Goal: Information Seeking & Learning: Learn about a topic

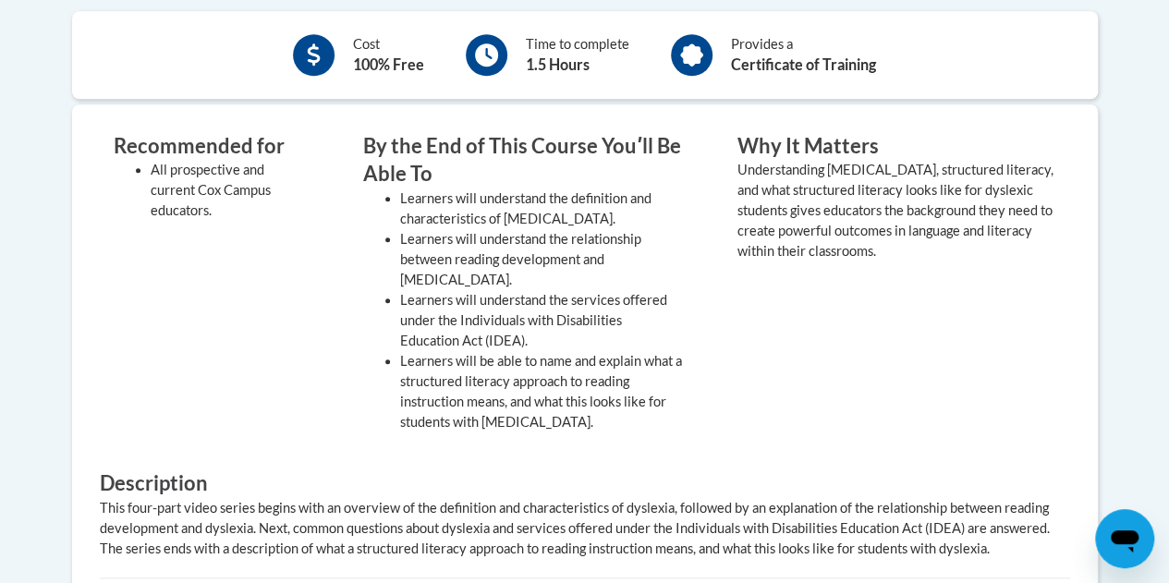
scroll to position [677, 0]
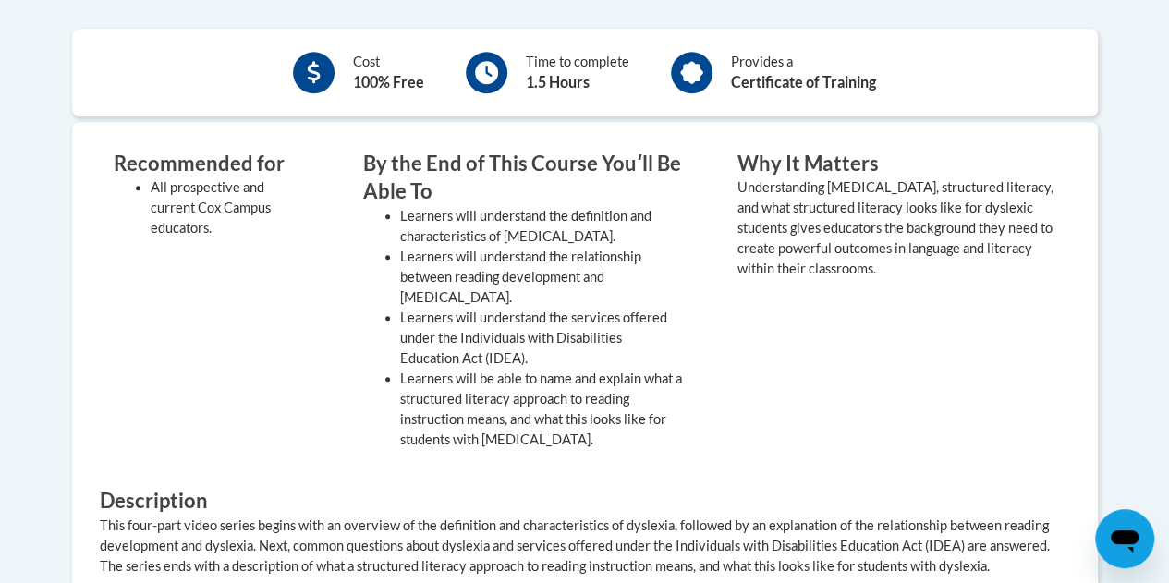
click at [844, 260] on div "Understanding dyslexia, structured literacy, and what structured literacy looks…" at bounding box center [896, 228] width 319 height 102
click at [843, 262] on div "Understanding dyslexia, structured literacy, and what structured literacy looks…" at bounding box center [896, 228] width 319 height 102
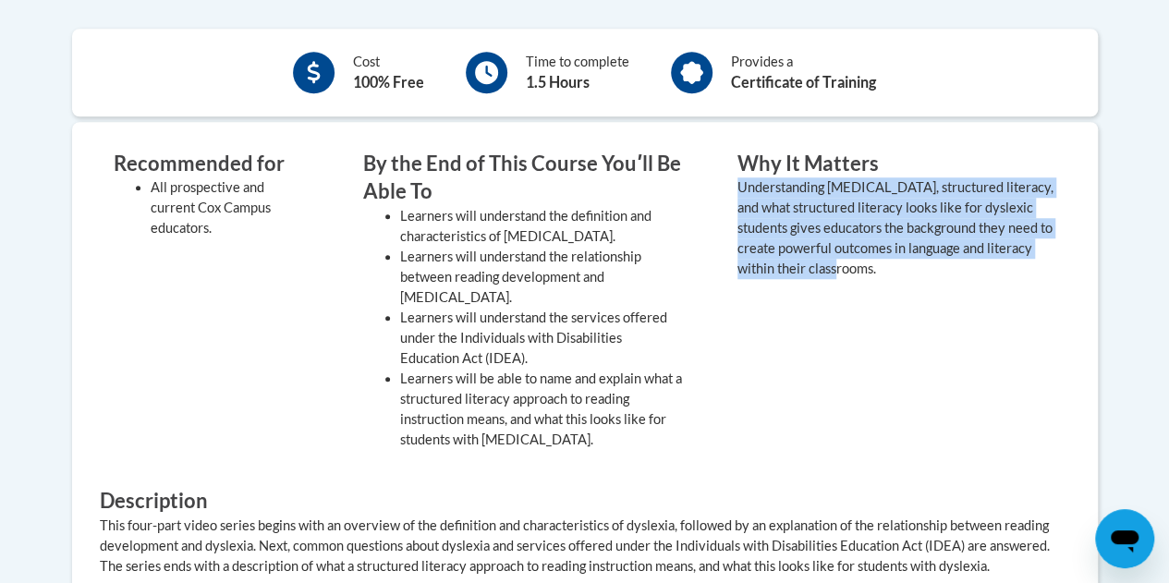
drag, startPoint x: 843, startPoint y: 262, endPoint x: 734, endPoint y: 188, distance: 131.7
click at [734, 188] on div "Why It Matters Understanding dyslexia, structured literacy, and what structured…" at bounding box center [896, 305] width 346 height 310
copy value "Understanding dyslexia, structured literacy, and what structured literacy looks…"
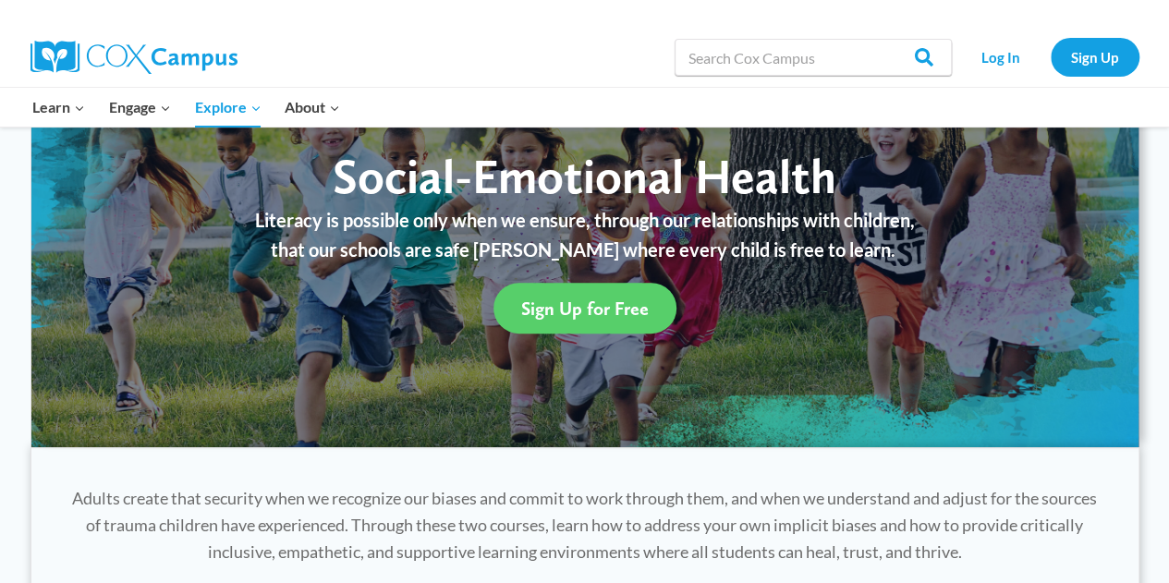
scroll to position [135, 0]
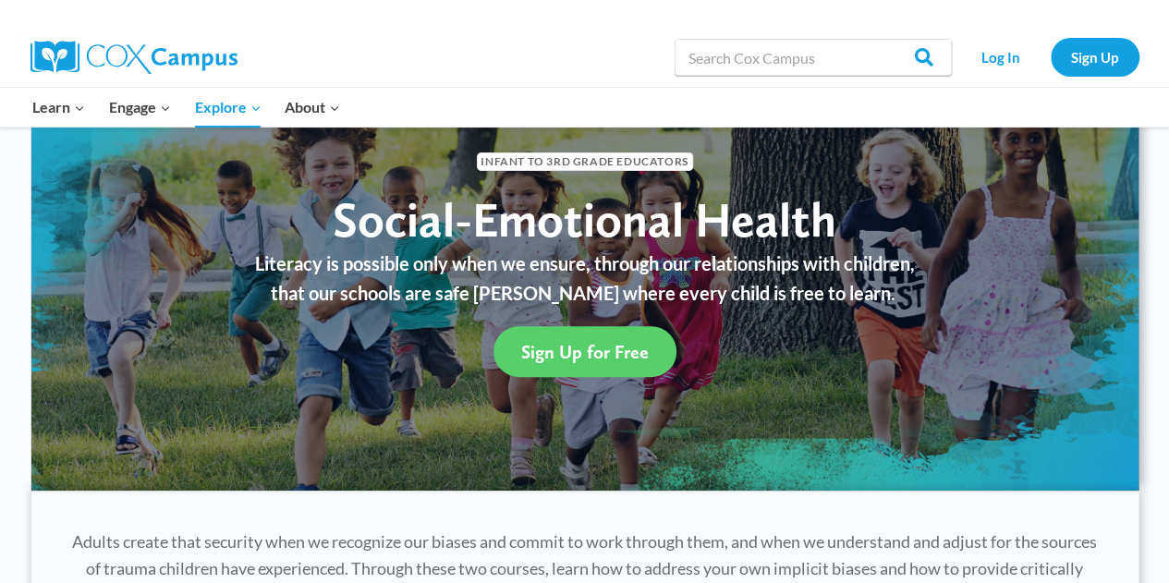
click at [0, 0] on link "Lectures & Webinars" at bounding box center [0, 0] width 0 height 0
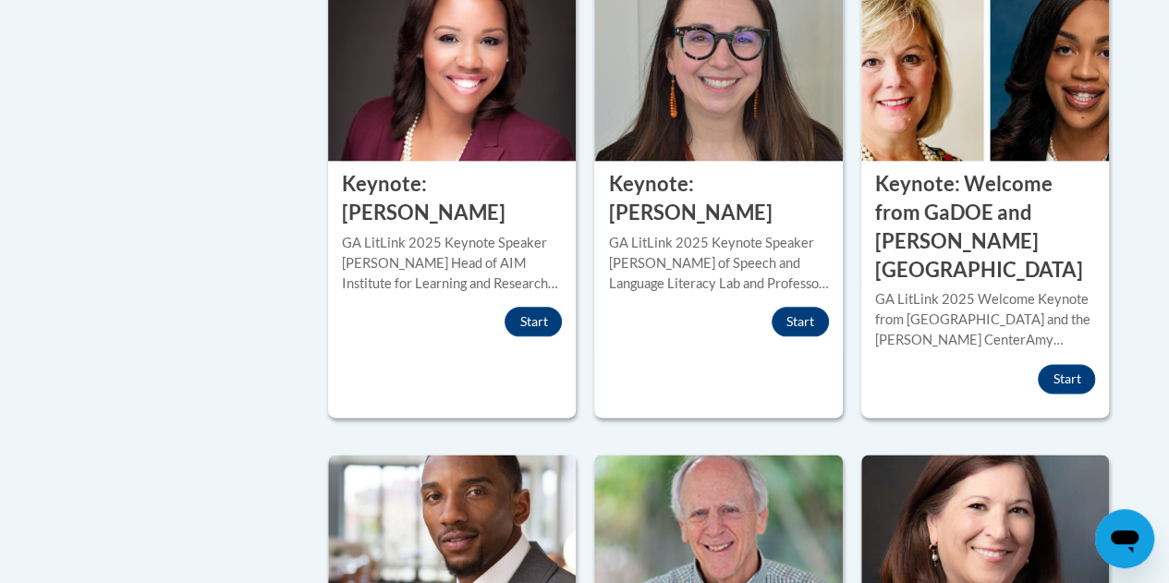
scroll to position [800, 0]
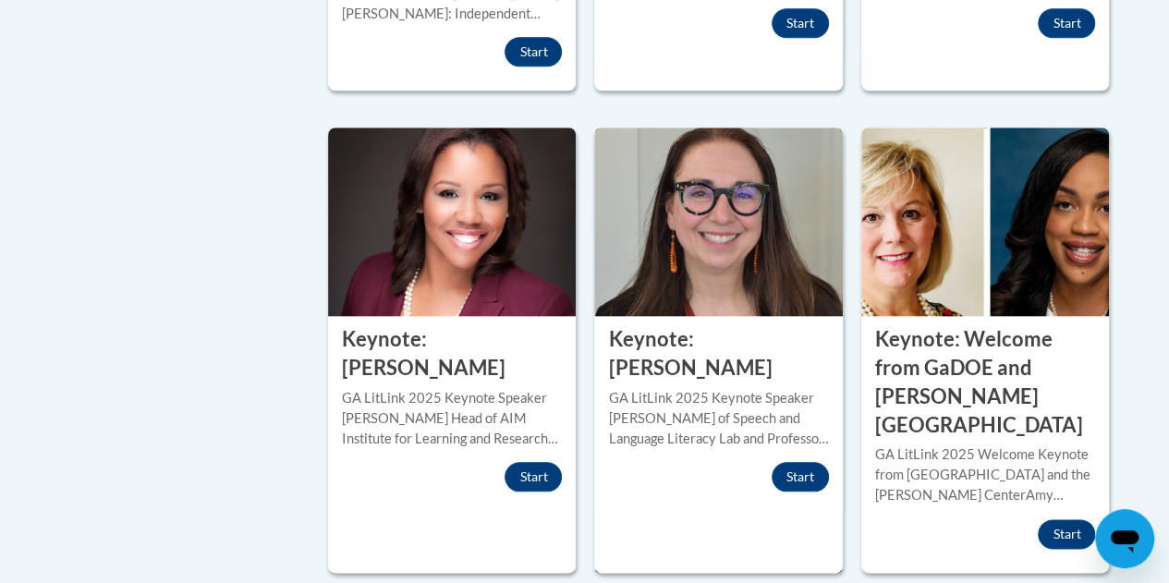
click at [749, 336] on h3 "Keynote: Tiffany Hogan" at bounding box center [718, 353] width 220 height 57
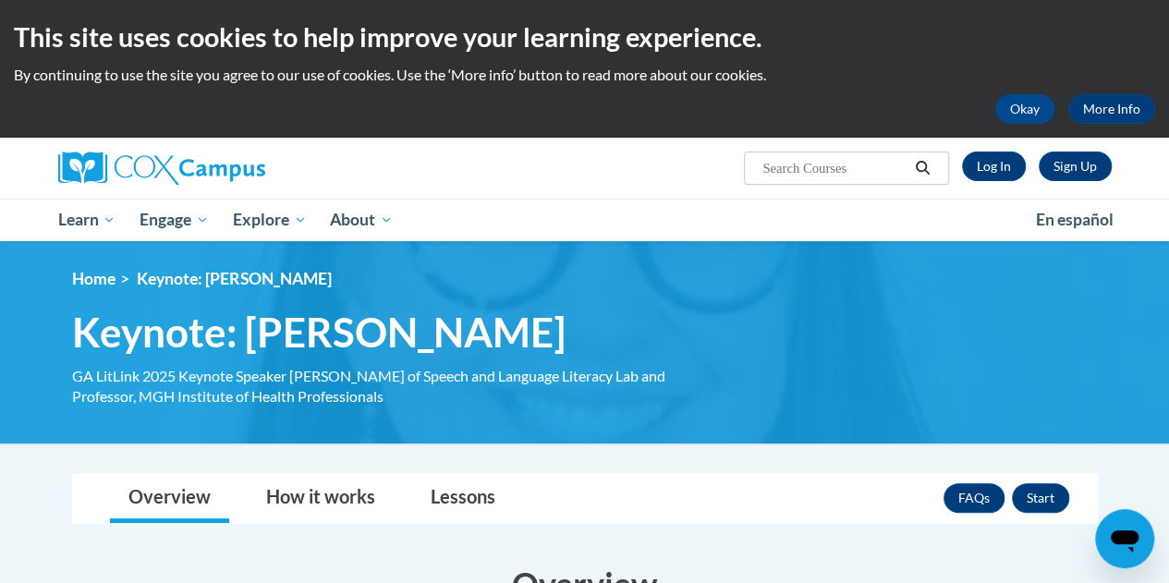
scroll to position [510, 0]
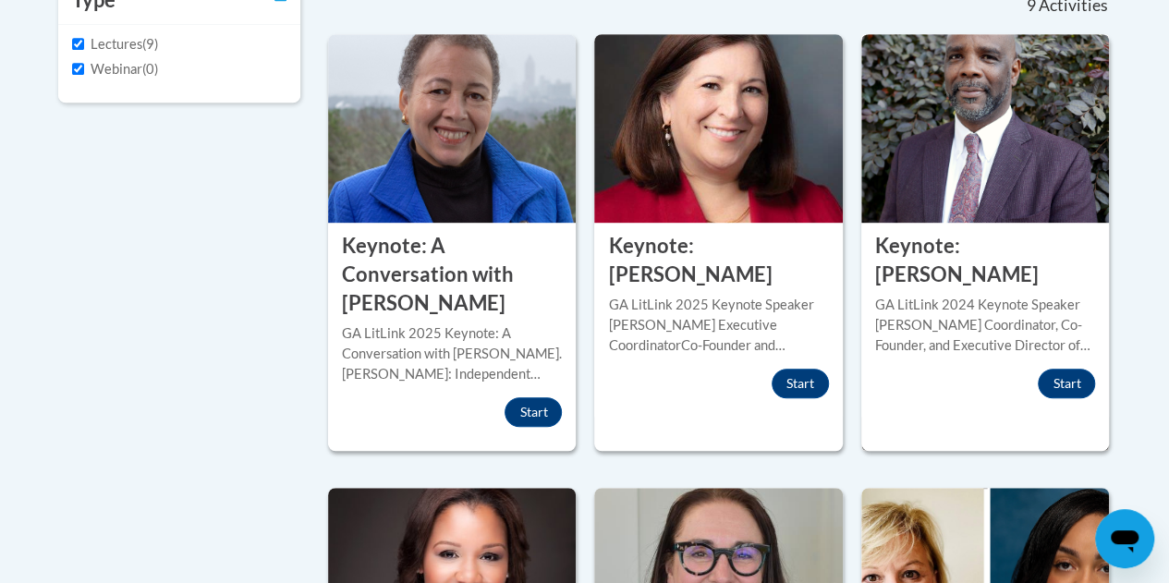
click at [1053, 138] on img at bounding box center [985, 128] width 248 height 188
